Goal: Obtain resource: Download file/media

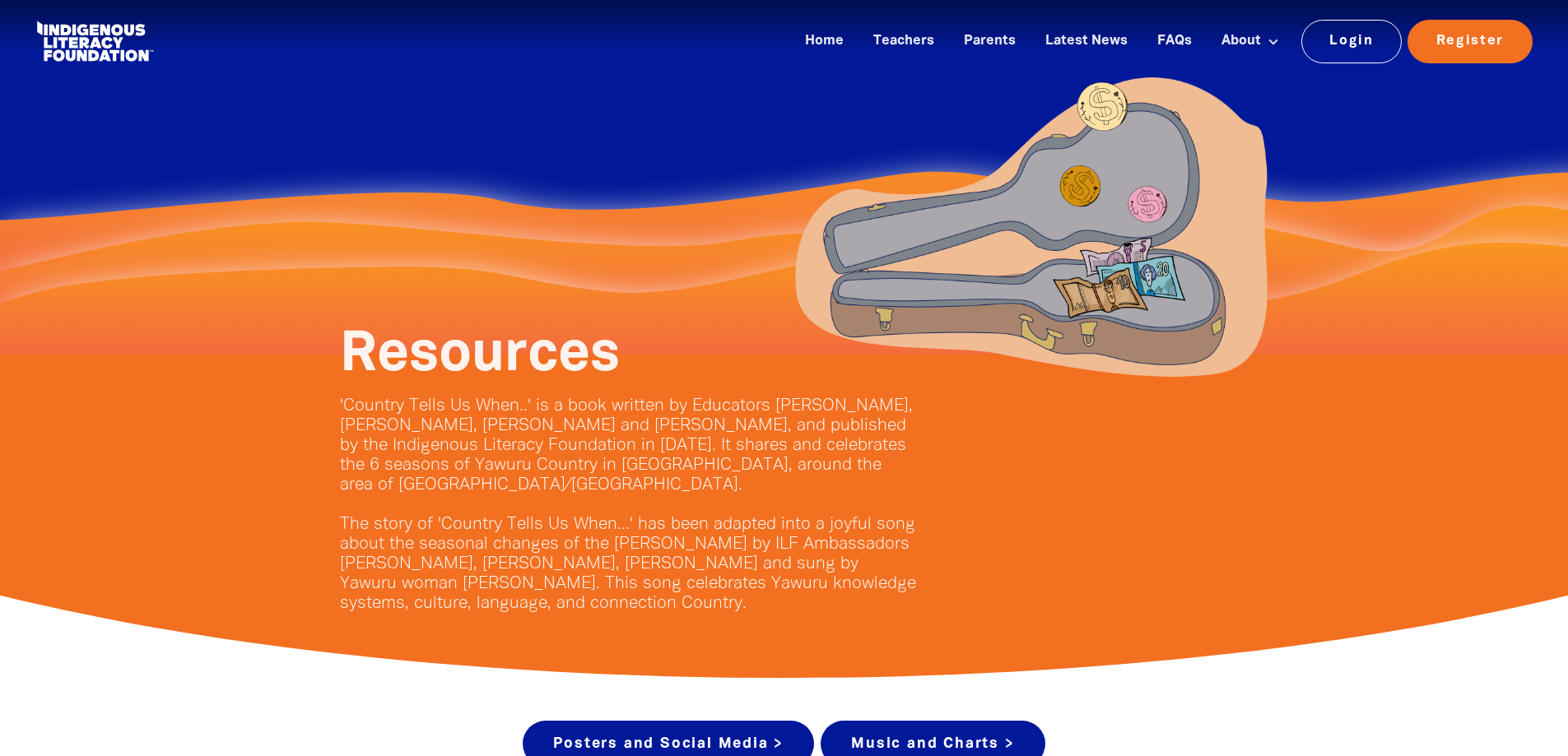
drag, startPoint x: 597, startPoint y: 539, endPoint x: 427, endPoint y: 682, distance: 222.1
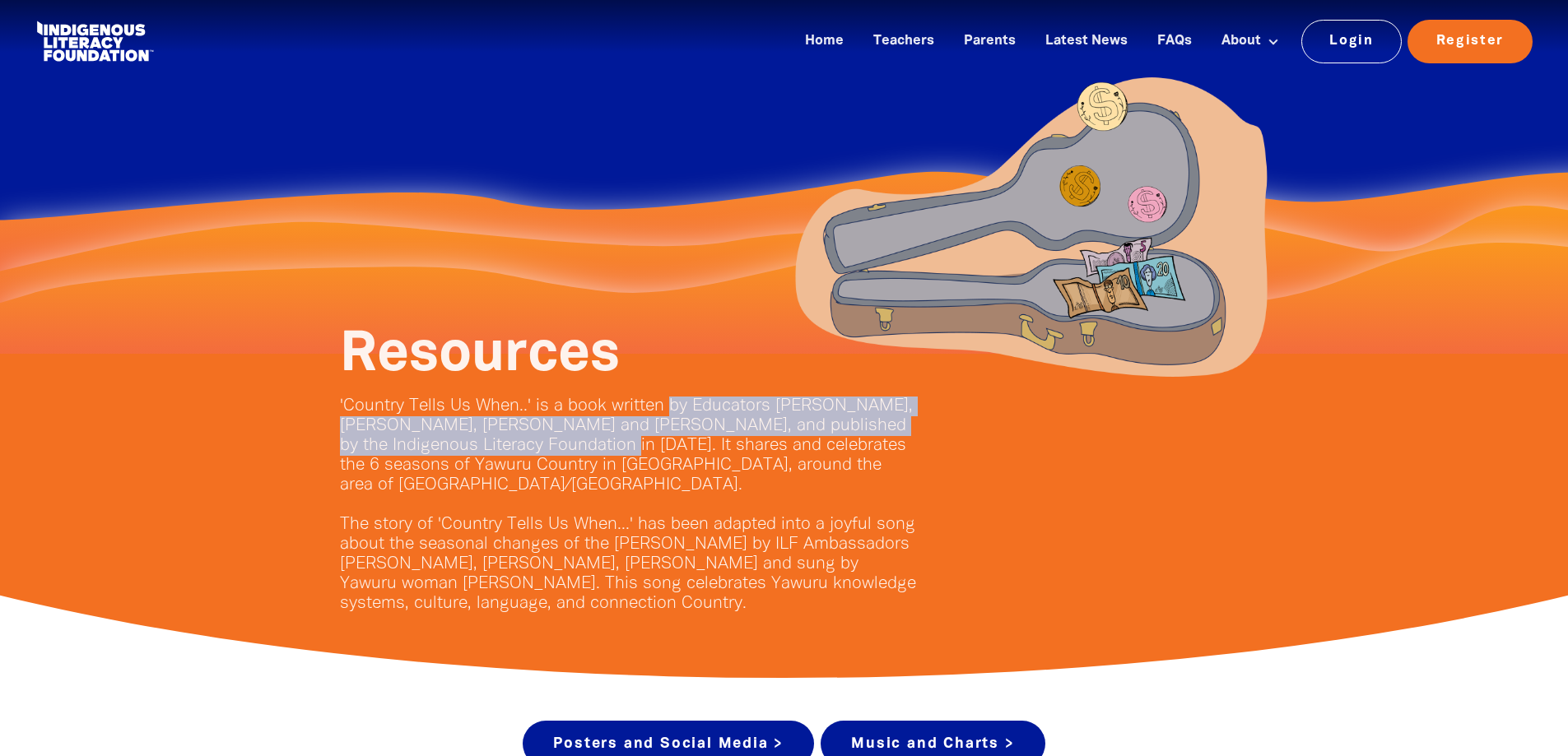
drag, startPoint x: 669, startPoint y: 405, endPoint x: 583, endPoint y: 446, distance: 95.3
click at [584, 446] on p "'Country Tells Us When..' is a book written by Educators Tsheena Cooper, Mary D…" at bounding box center [627, 505] width 576 height 217
copy p "by Educators Tsheena Cooper, Mary Dunn, Dalisa Pigram-Ross and Sheree Ford, and…"
click at [1092, 513] on div at bounding box center [1097, 512] width 312 height 202
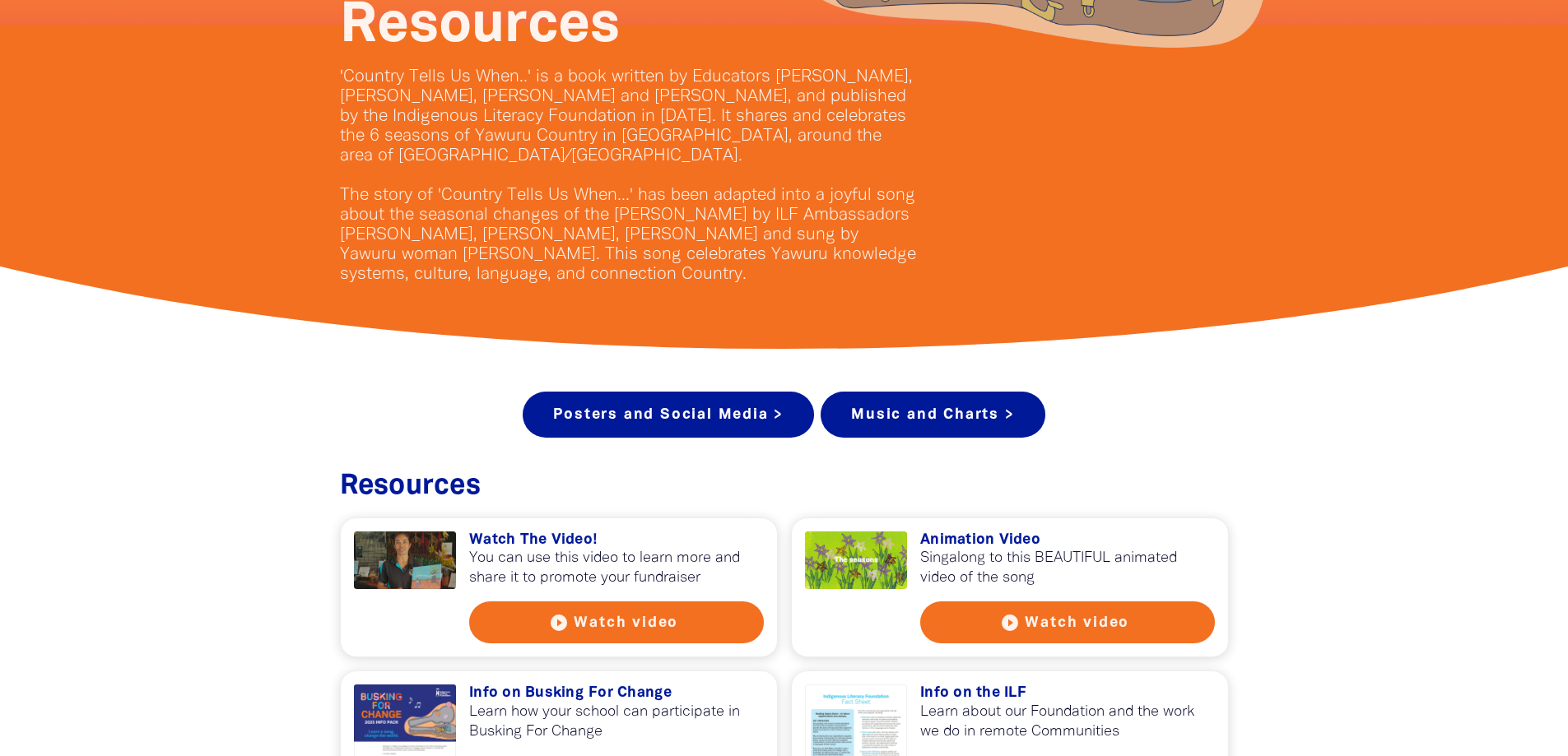
scroll to position [83, 0]
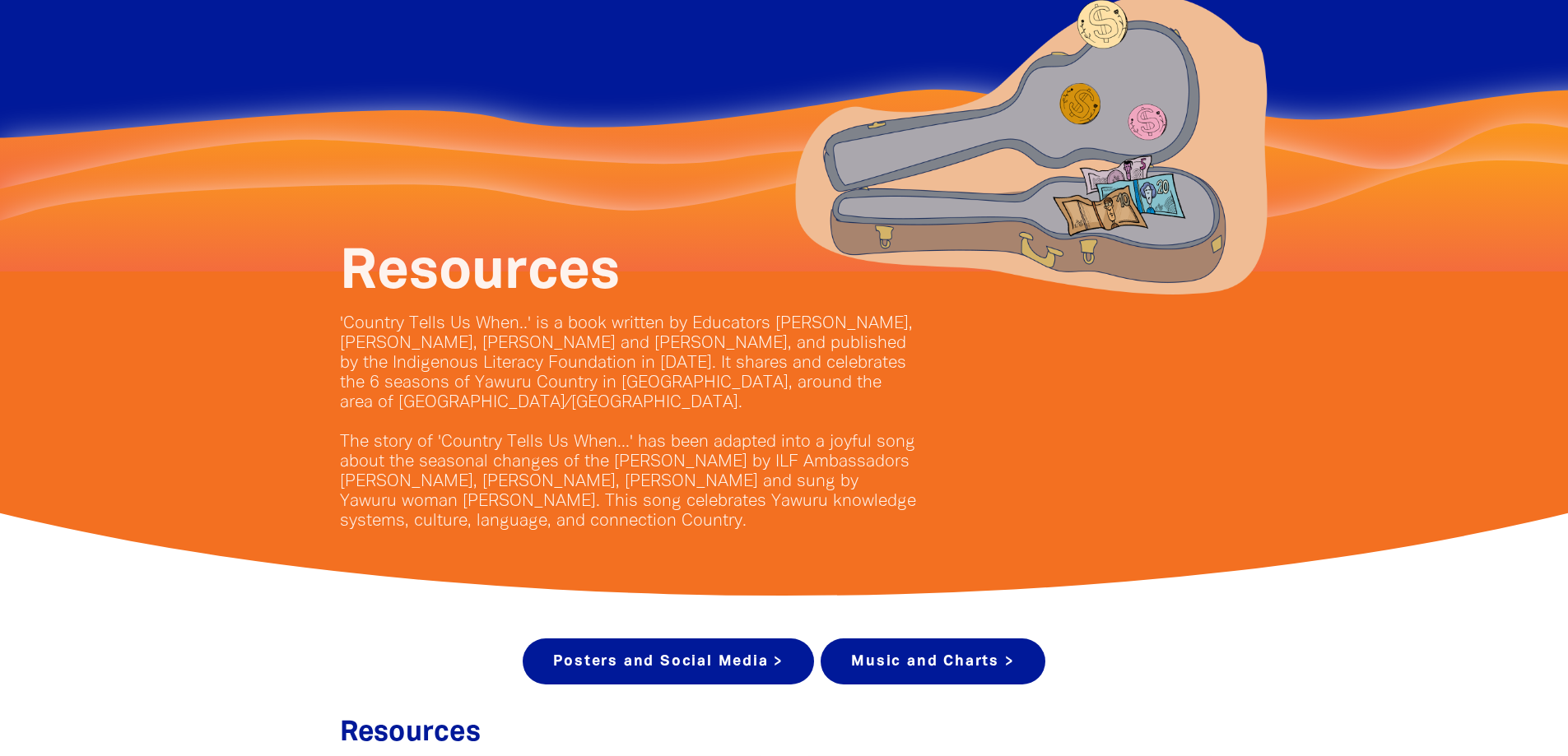
drag, startPoint x: 1169, startPoint y: 414, endPoint x: 1319, endPoint y: 505, distance: 175.4
click at [1169, 414] on div at bounding box center [1097, 430] width 312 height 202
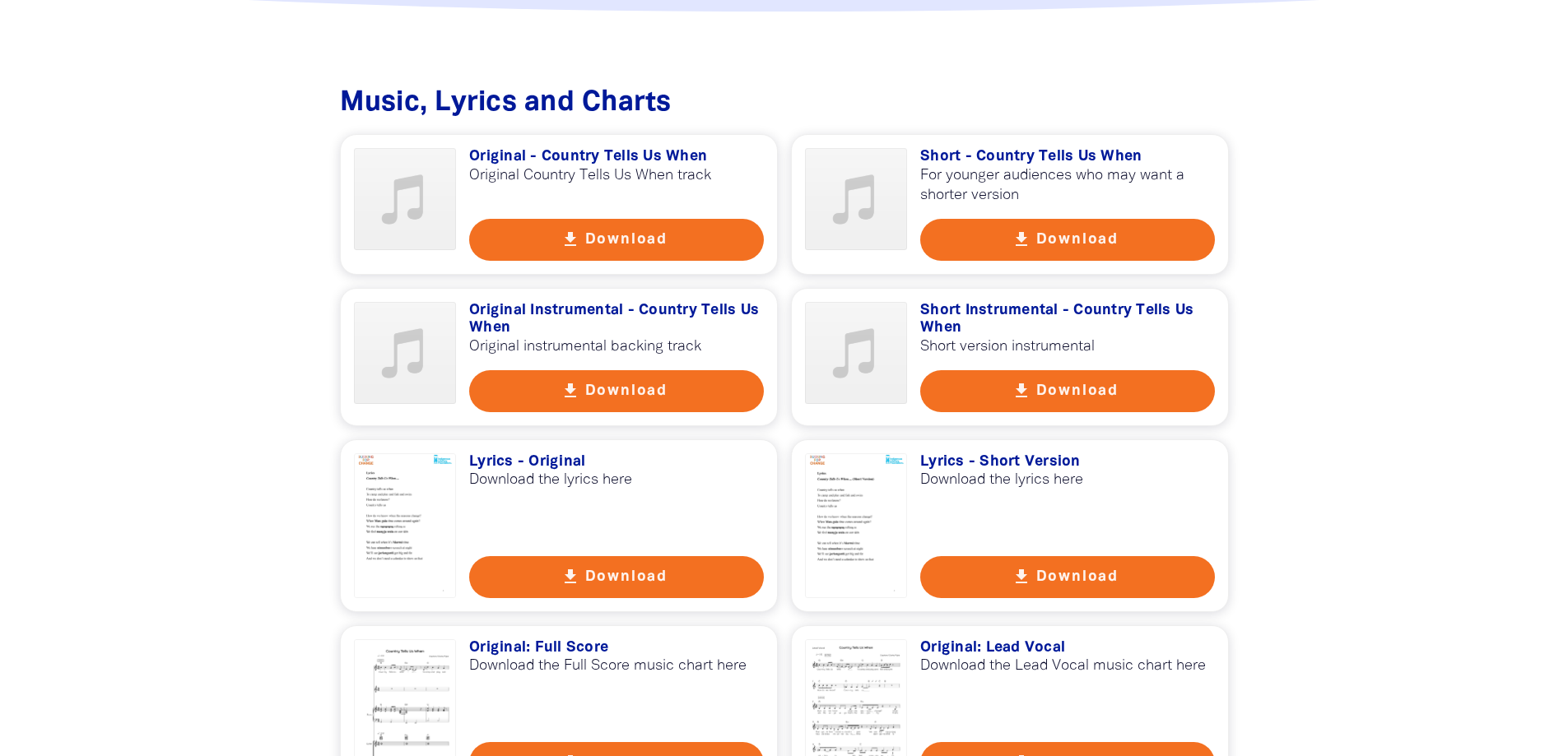
scroll to position [3208, 0]
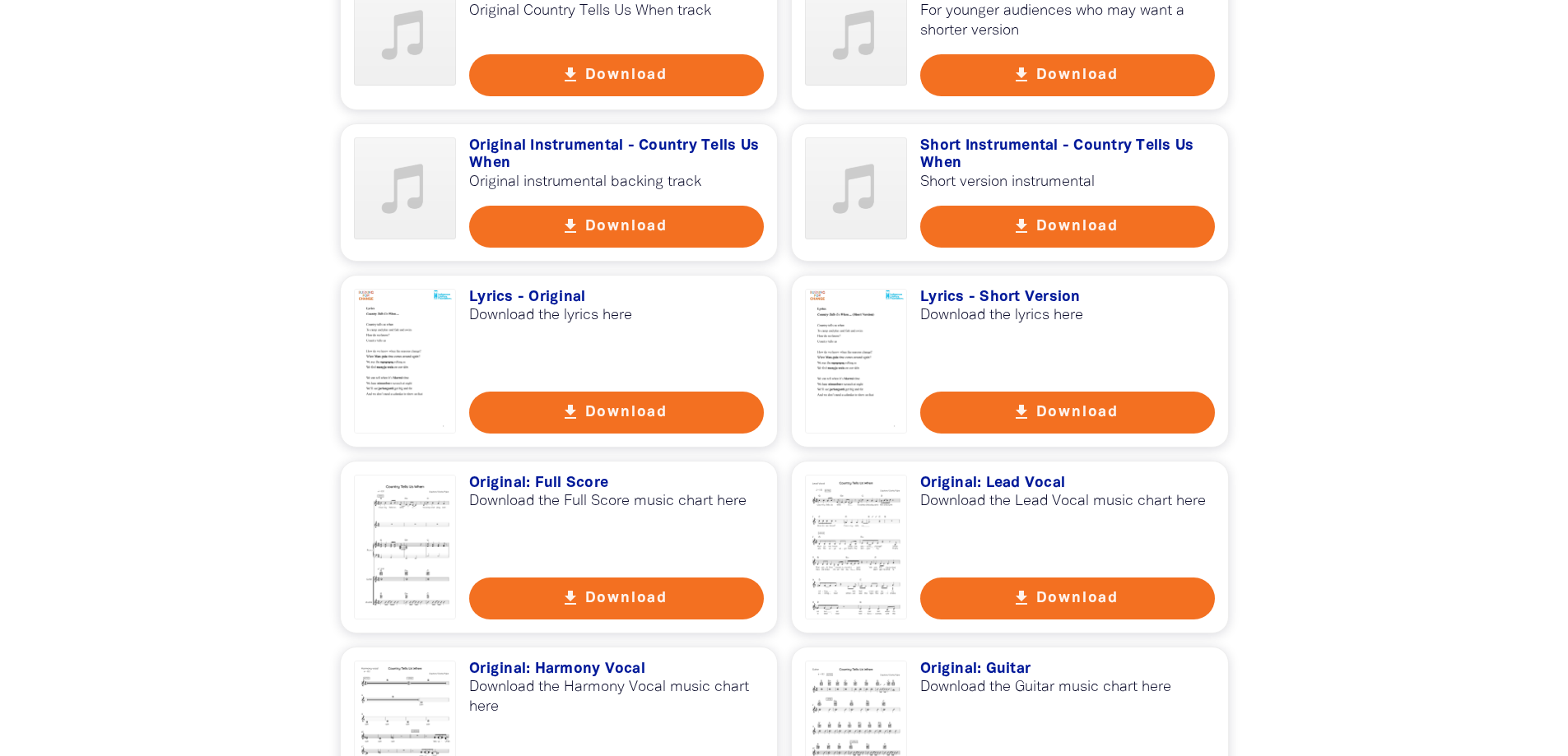
click at [1087, 392] on button "get_app Download" at bounding box center [1067, 412] width 294 height 42
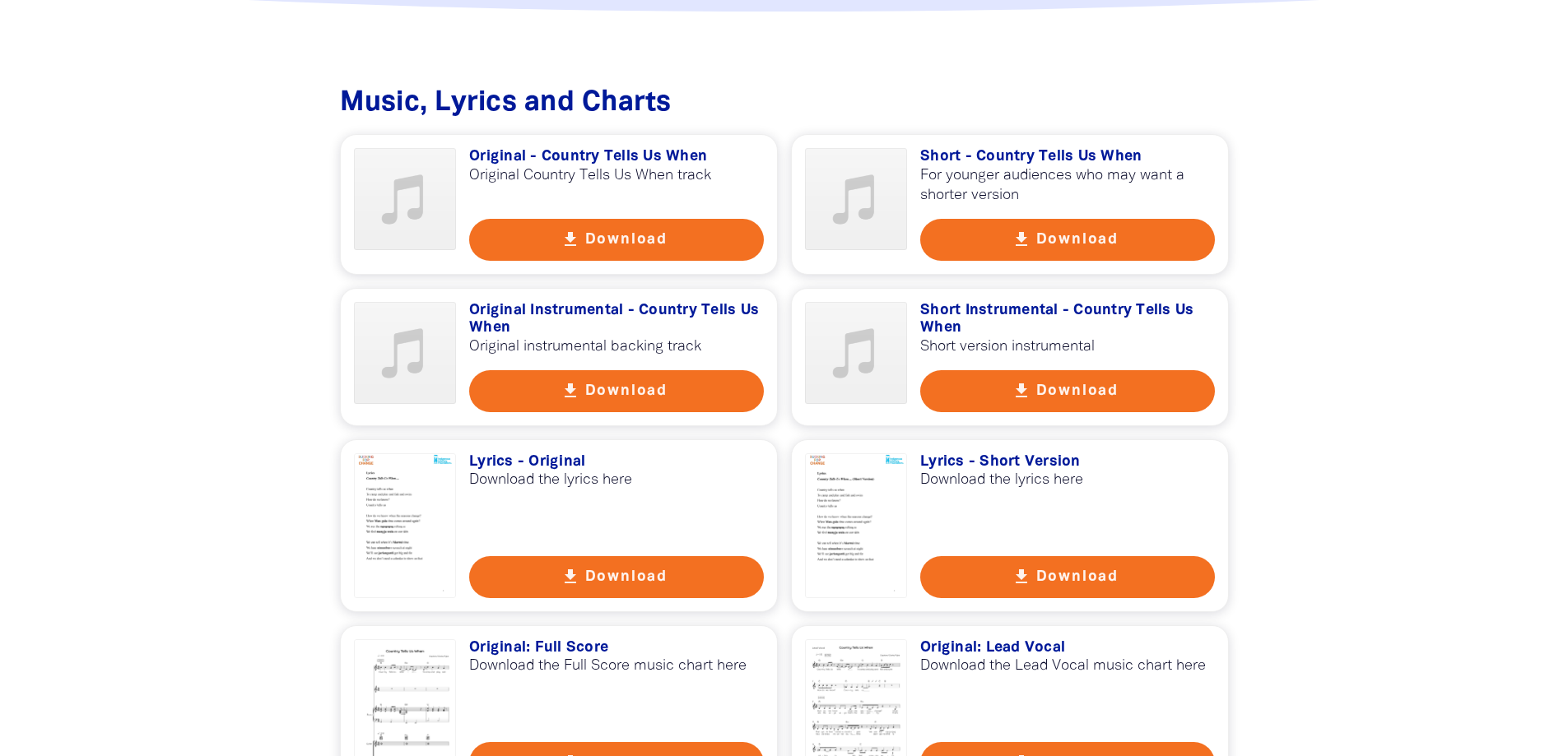
click at [1061, 373] on button "get_app Download" at bounding box center [1067, 391] width 294 height 42
click at [1042, 219] on button "get_app Download" at bounding box center [1067, 240] width 294 height 42
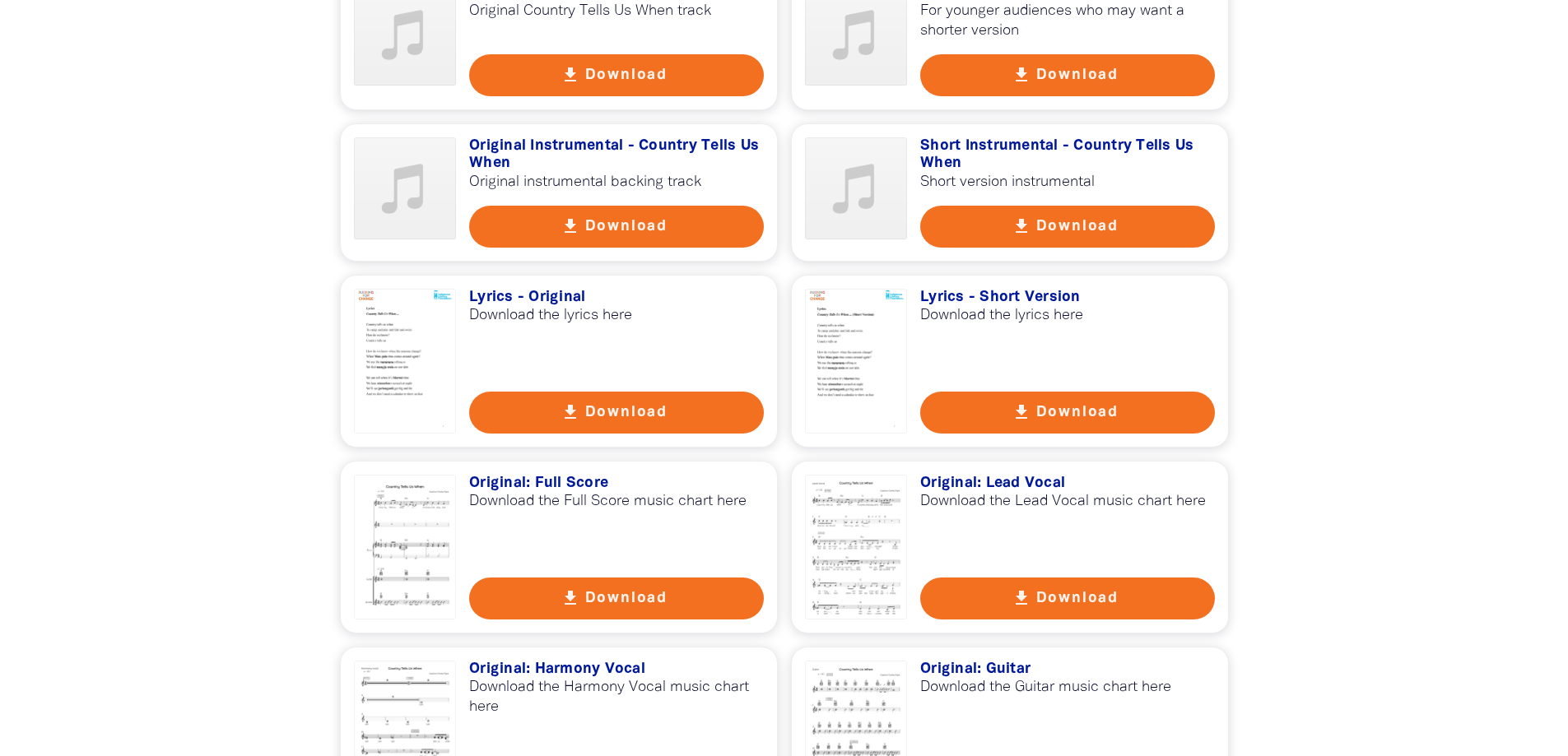
scroll to position [3290, 0]
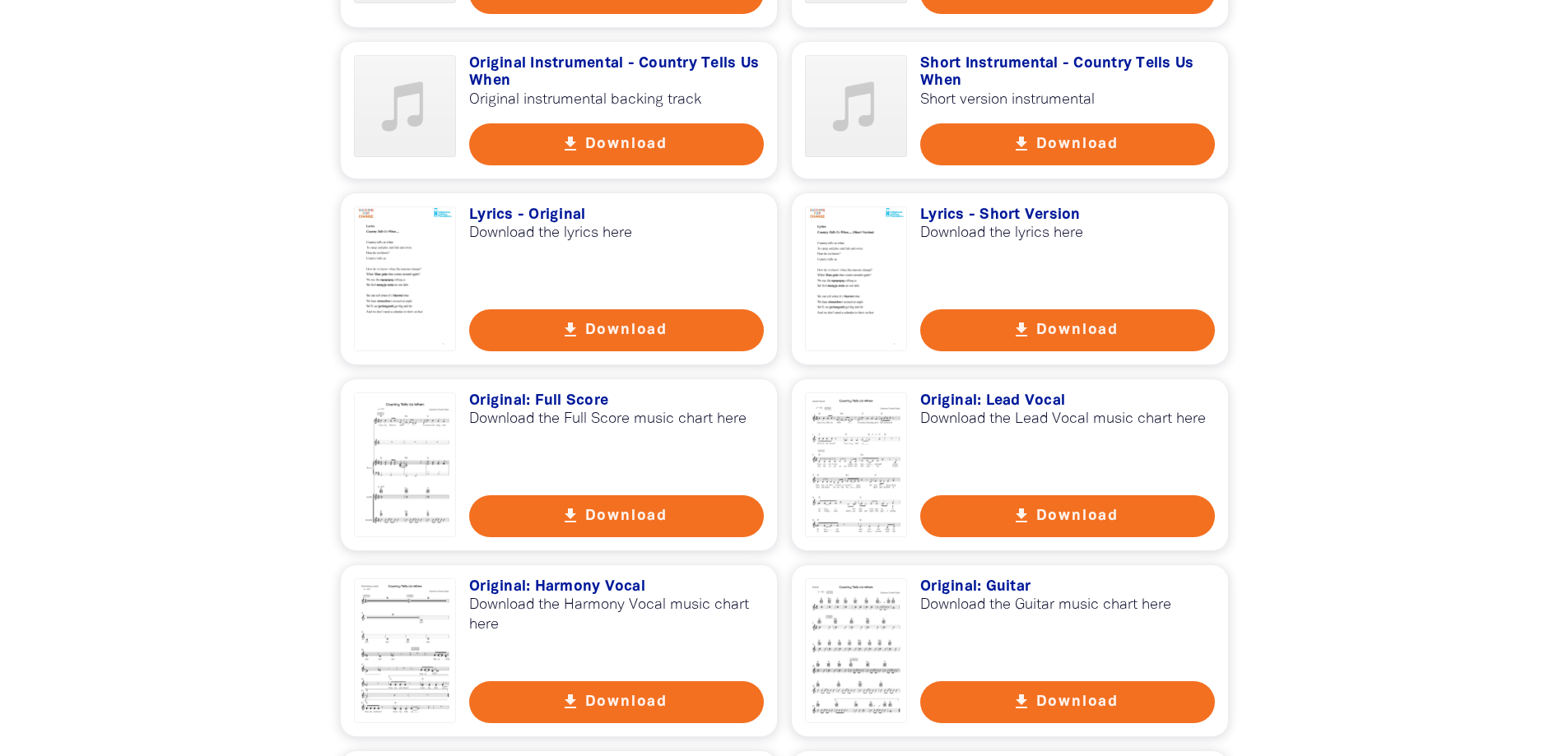
click at [1060, 496] on button "get_app Download" at bounding box center [1067, 516] width 294 height 42
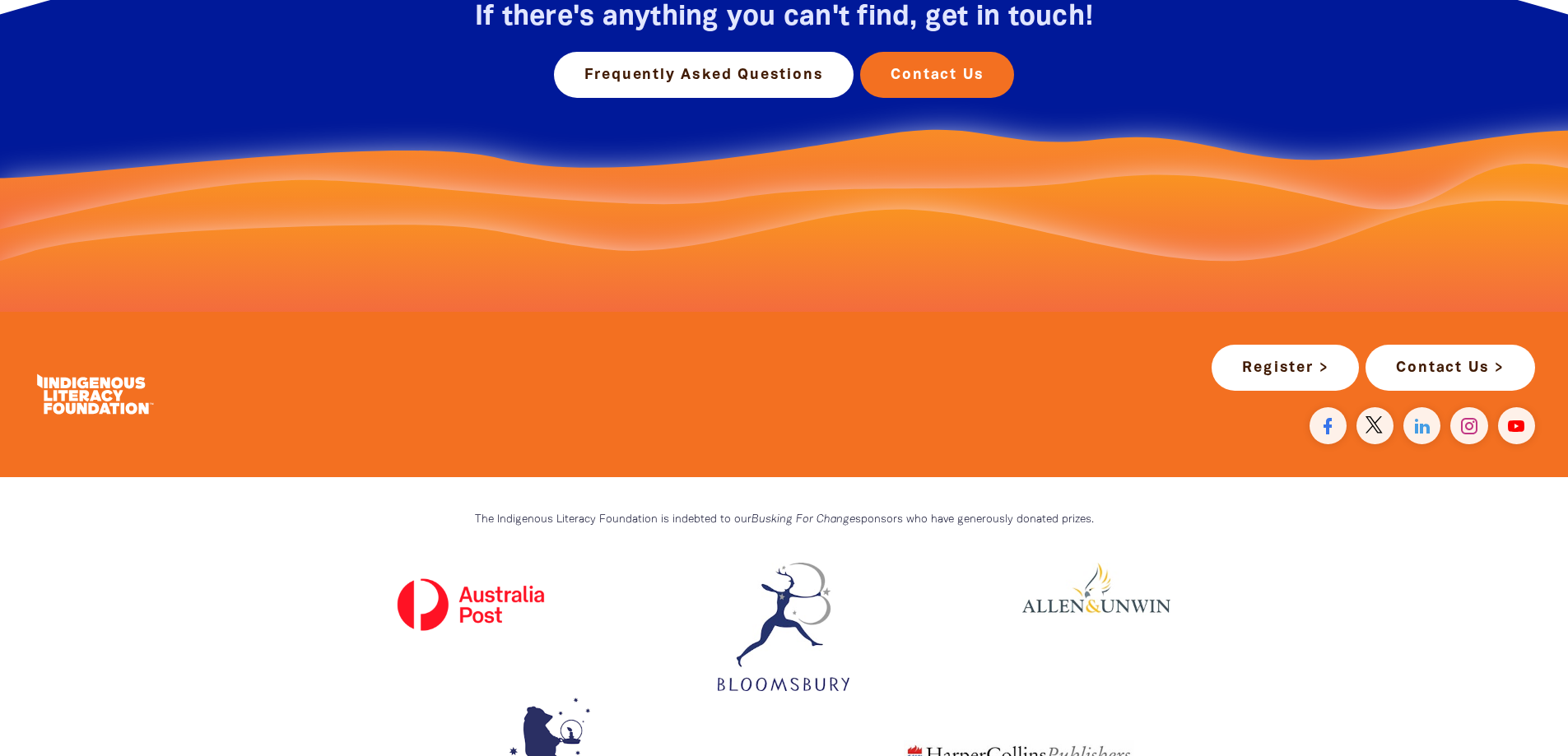
scroll to position [4771, 0]
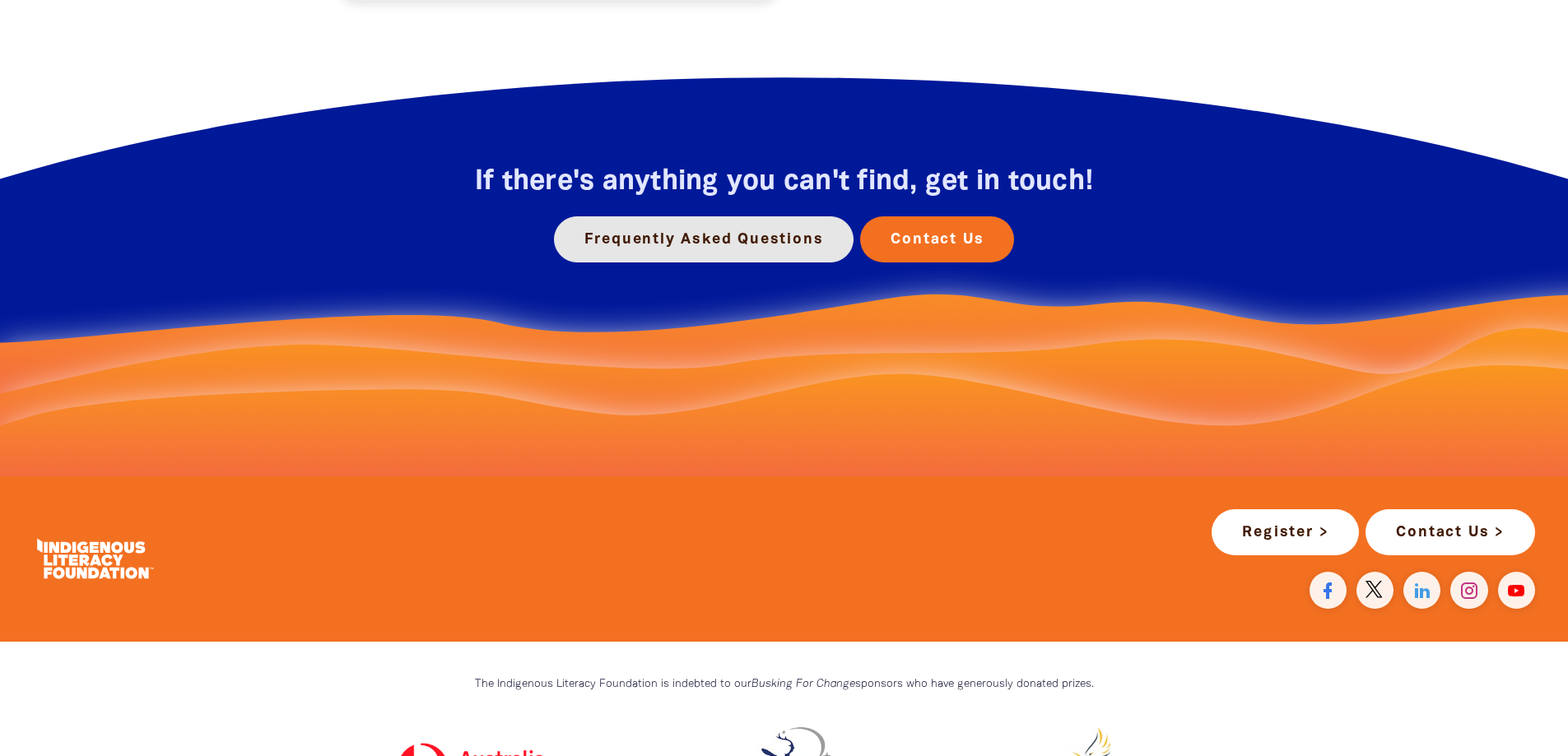
click at [721, 221] on link "Frequently Asked Questions" at bounding box center [703, 240] width 300 height 46
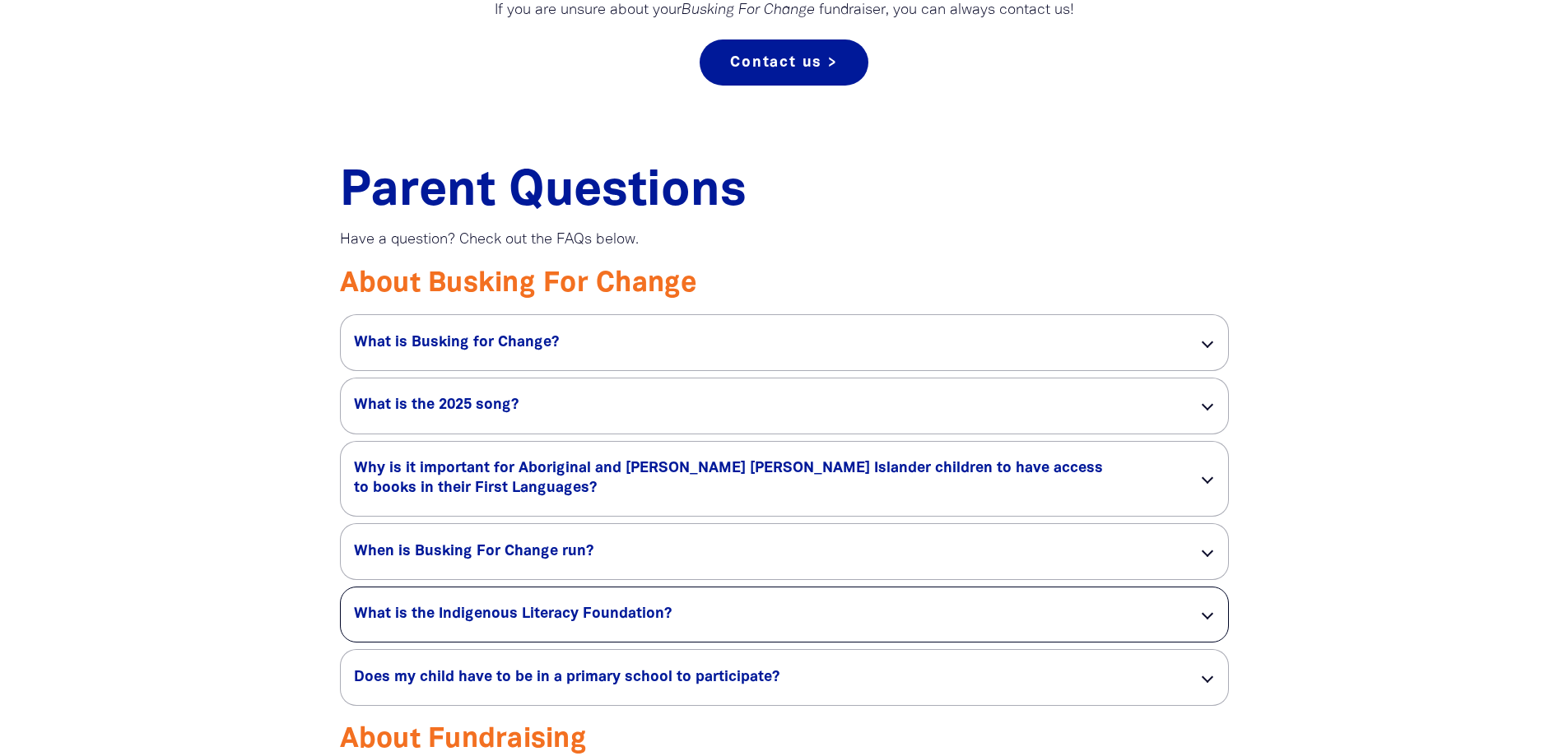
scroll to position [1152, 0]
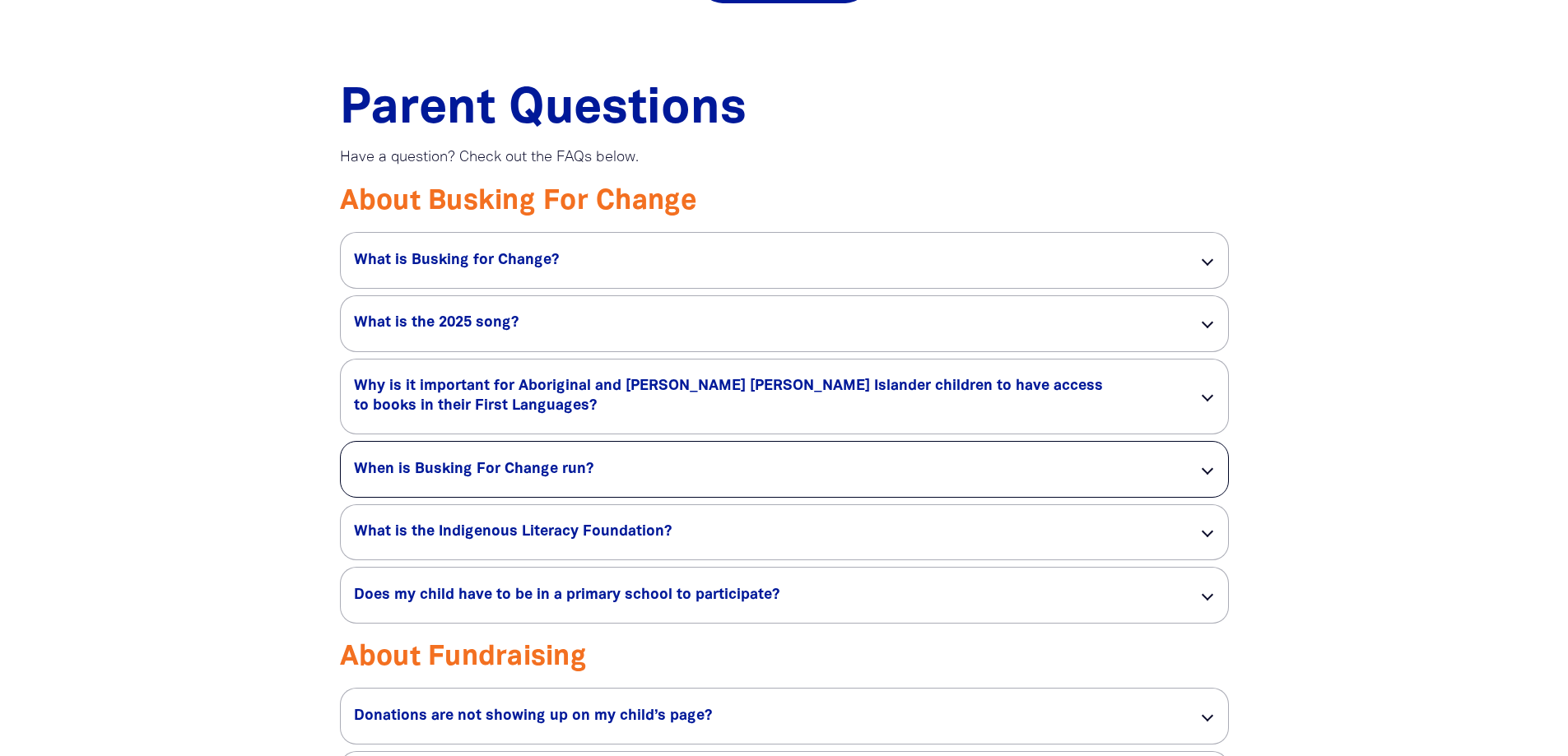
click at [1203, 473] on div at bounding box center [1207, 468] width 12 height 12
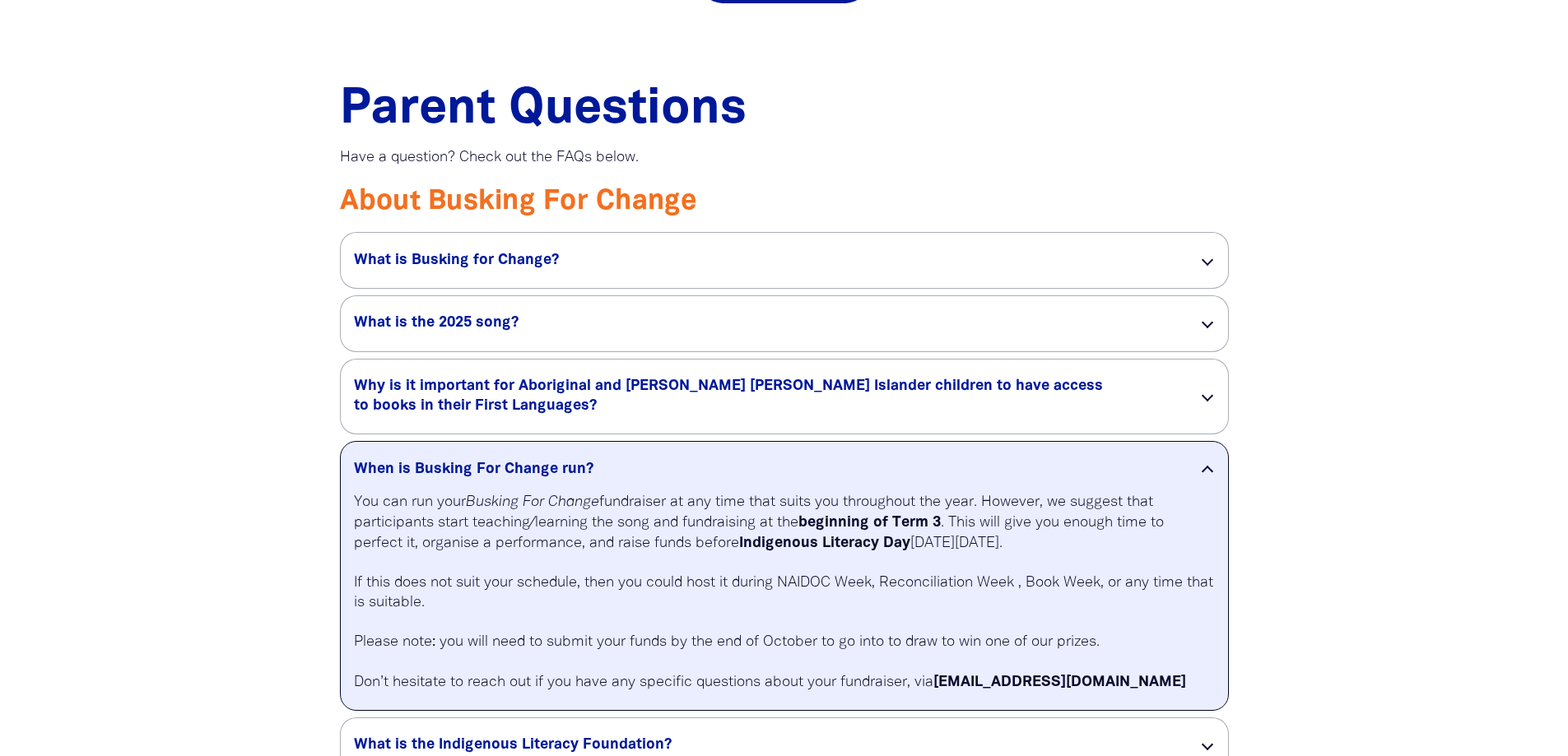
scroll to position [1234, 0]
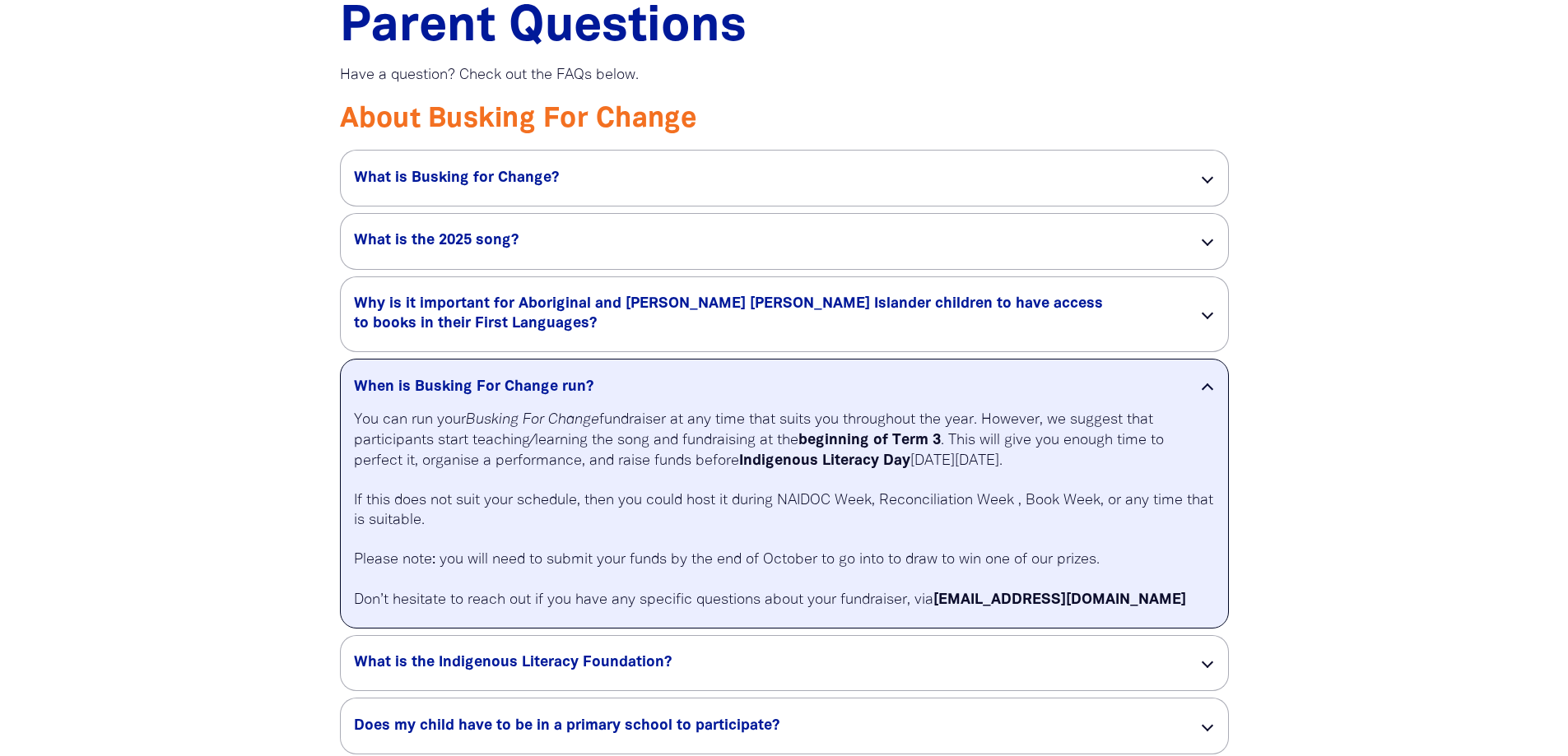
click at [1130, 53] on h2 "Parent Questions" at bounding box center [784, 28] width 889 height 50
click at [1084, 86] on p "Have a question? Check out the FAQs below." at bounding box center [784, 76] width 889 height 20
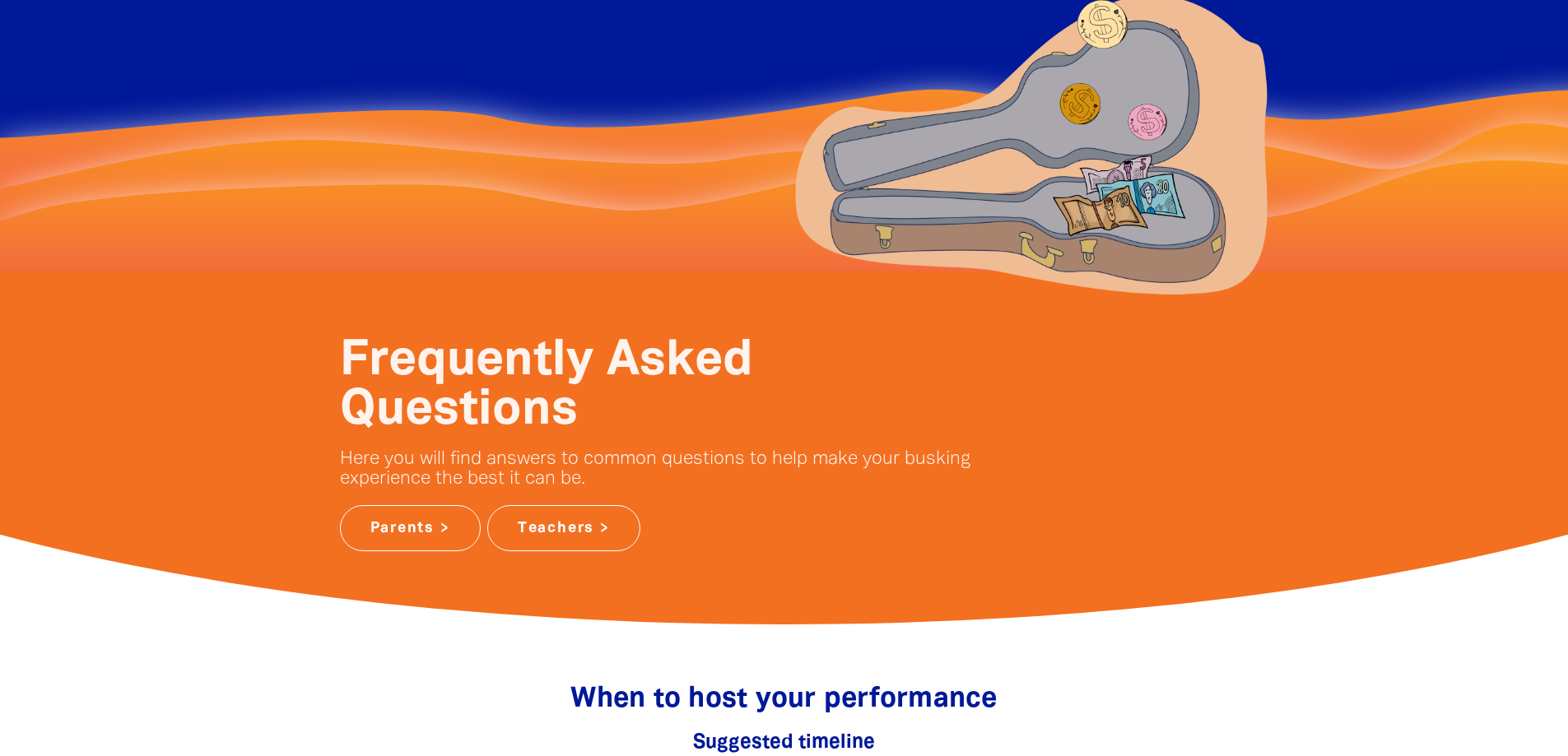
scroll to position [0, 0]
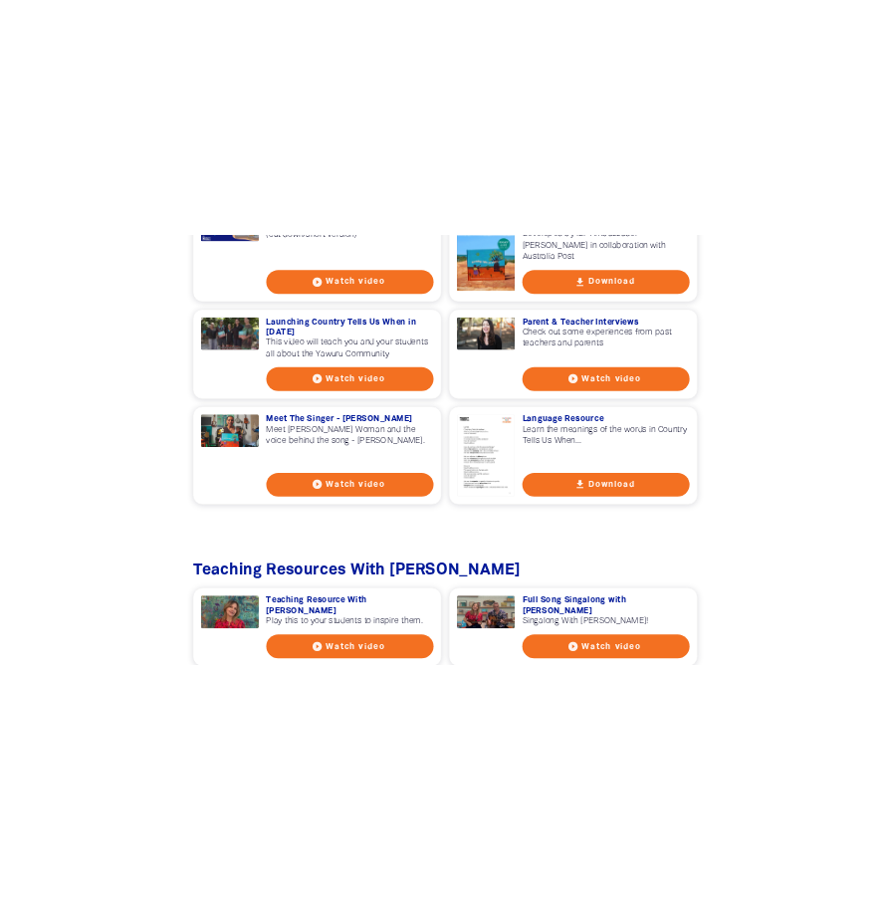
scroll to position [1633, 0]
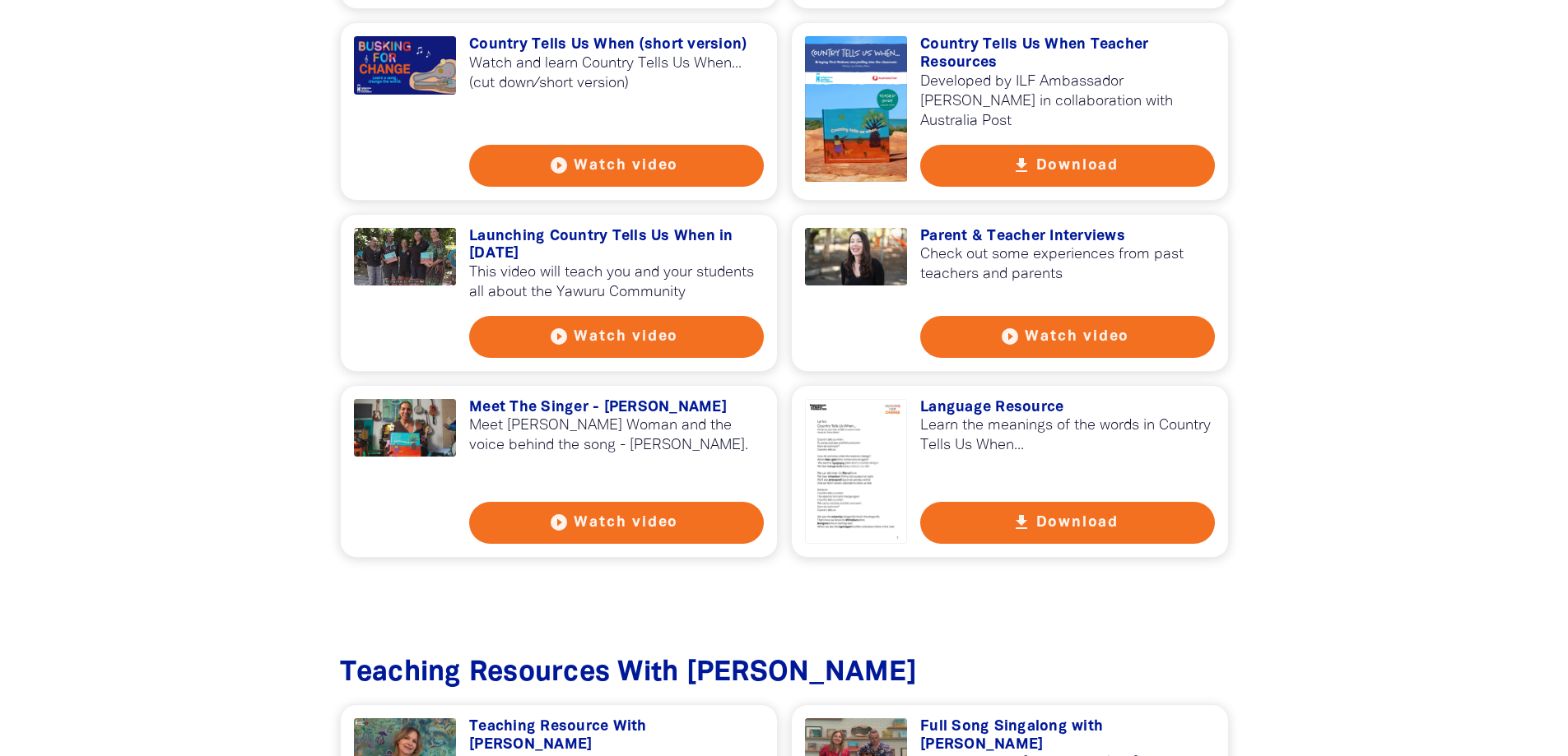
click at [1075, 449] on div "get_app Watch The Video! You can use this video to learn more and share it to p…" at bounding box center [784, 27] width 889 height 1060
click at [1070, 515] on button "get_app Download" at bounding box center [1067, 522] width 294 height 42
drag, startPoint x: 261, startPoint y: 251, endPoint x: 364, endPoint y: 153, distance: 142.2
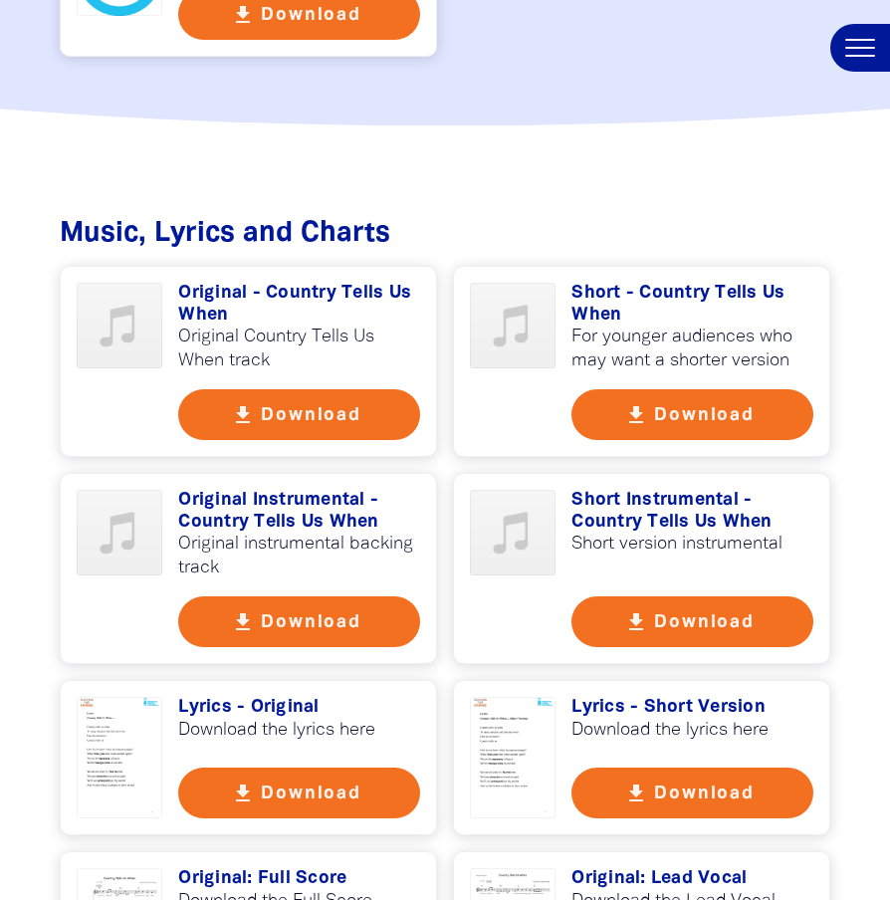
scroll to position [3923, 0]
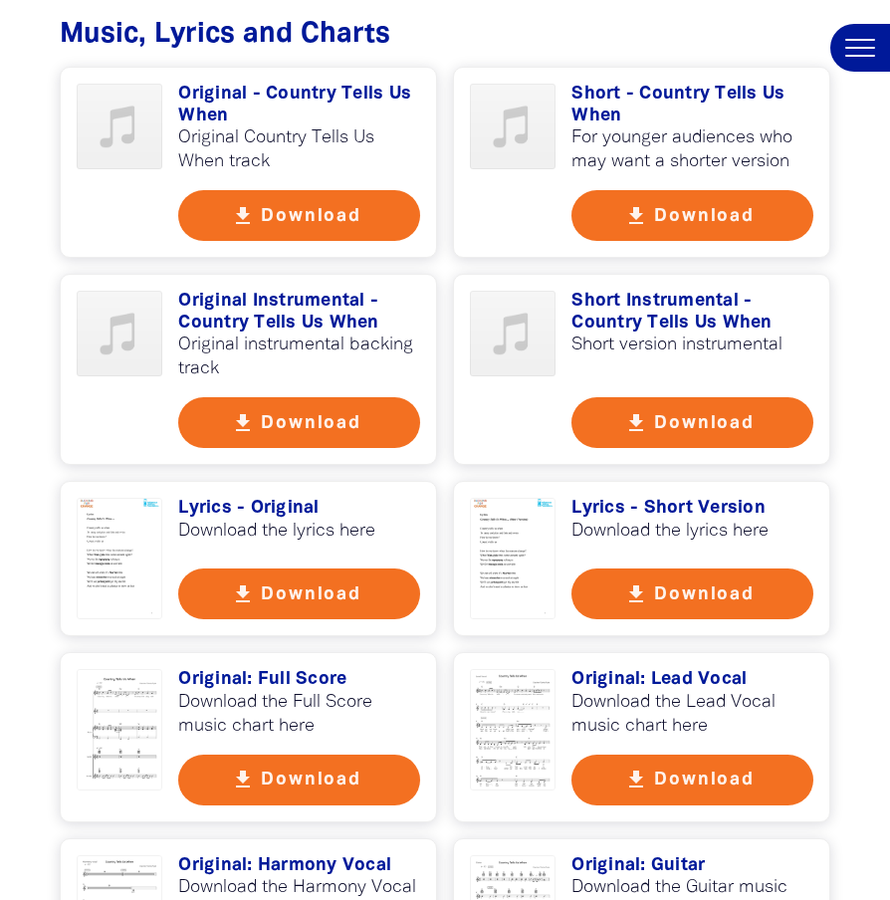
click at [745, 568] on button "get_app Download" at bounding box center [692, 593] width 242 height 51
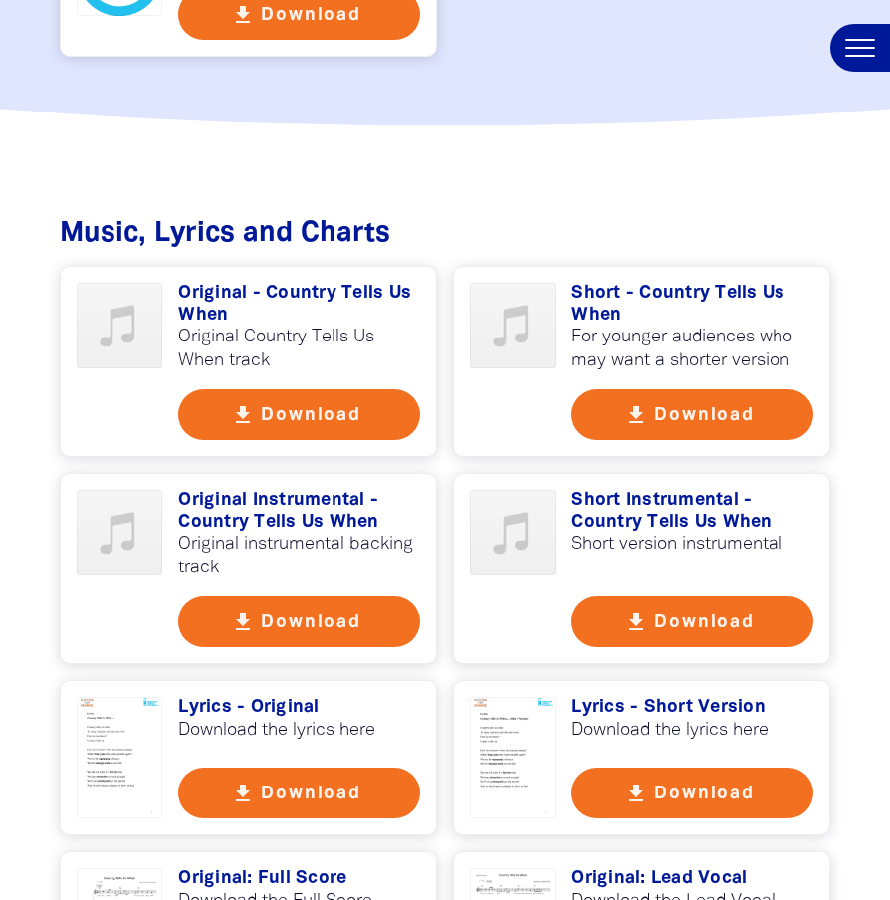
scroll to position [3624, 0]
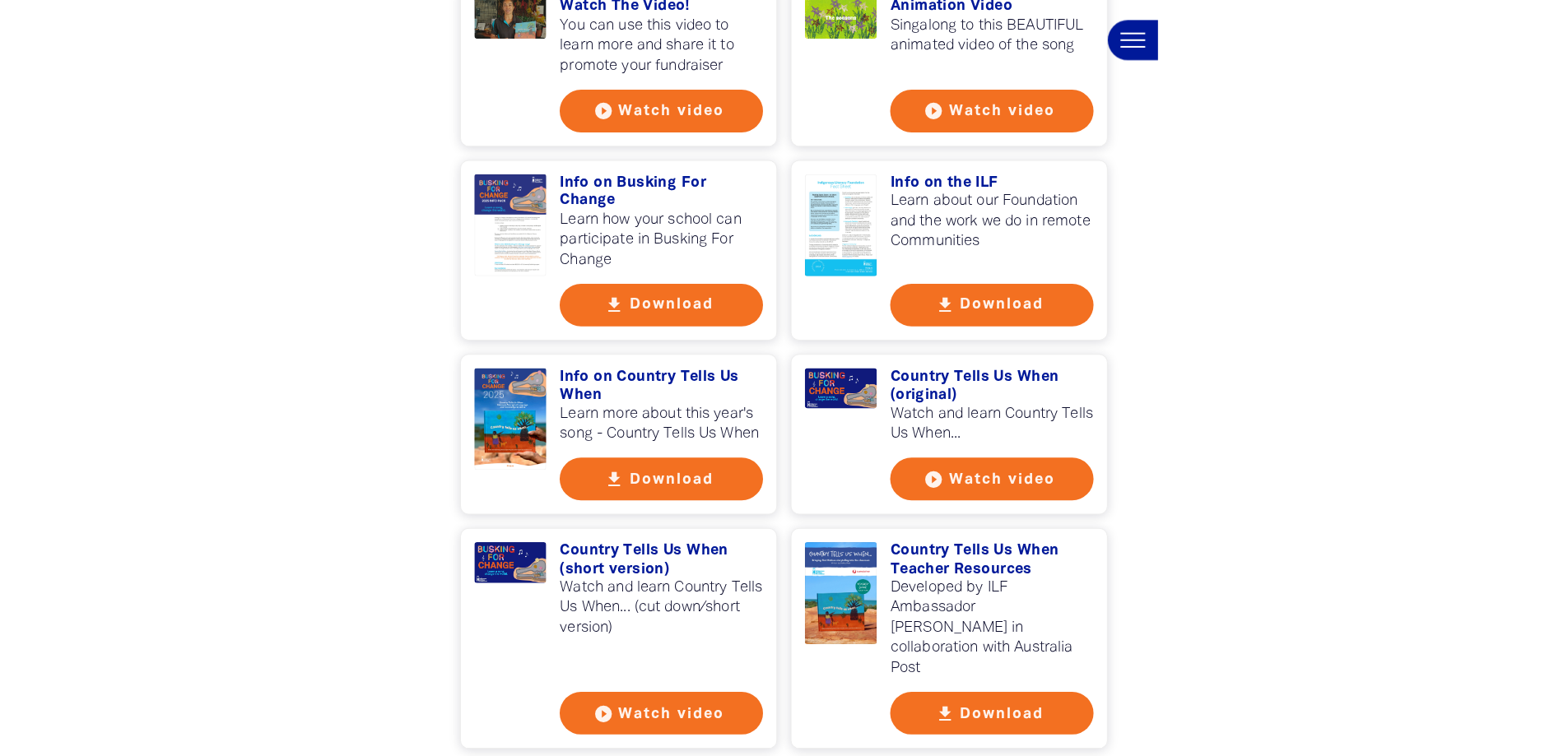
scroll to position [446, 0]
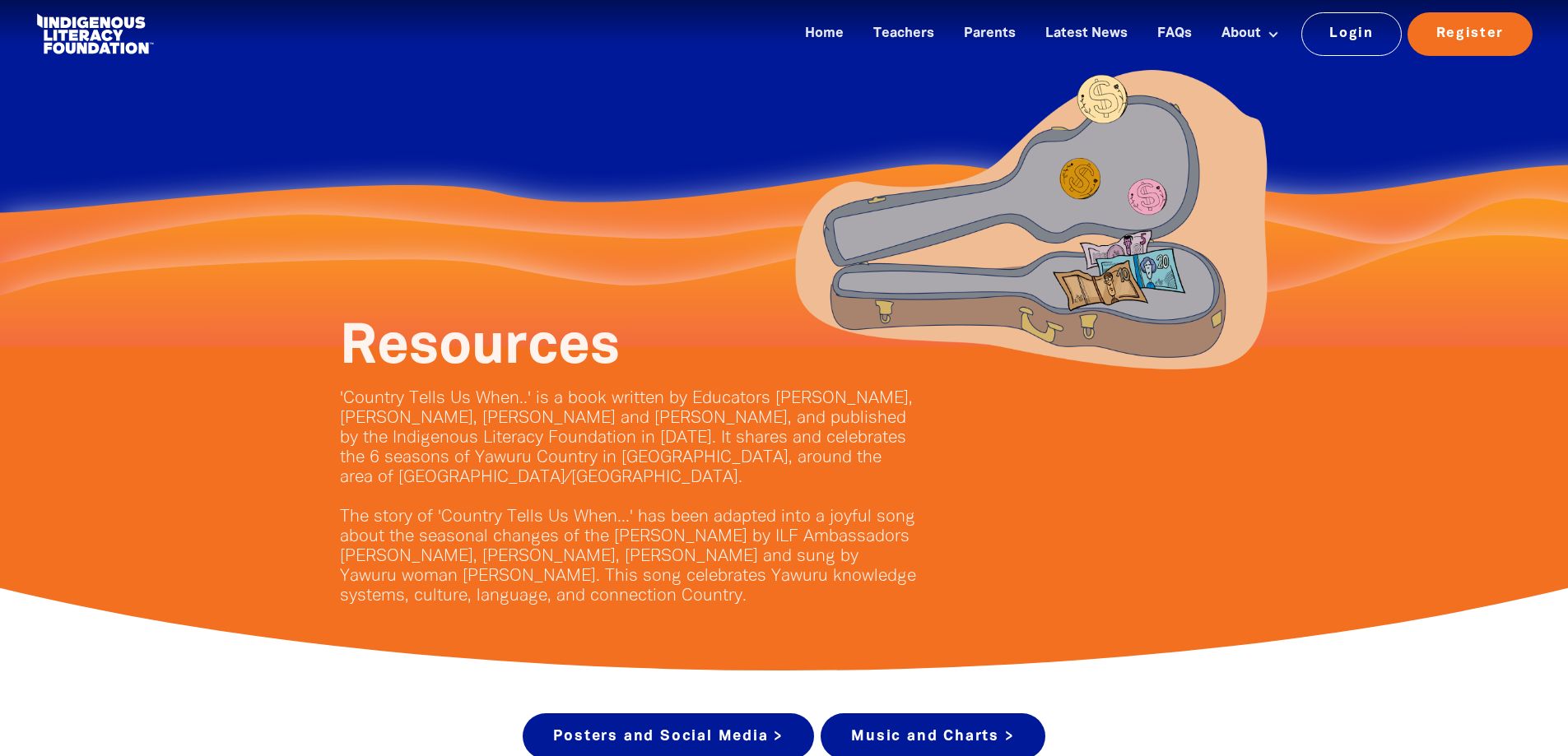
scroll to position [0, 0]
